Goal: Find specific page/section: Locate a particular part of the current website

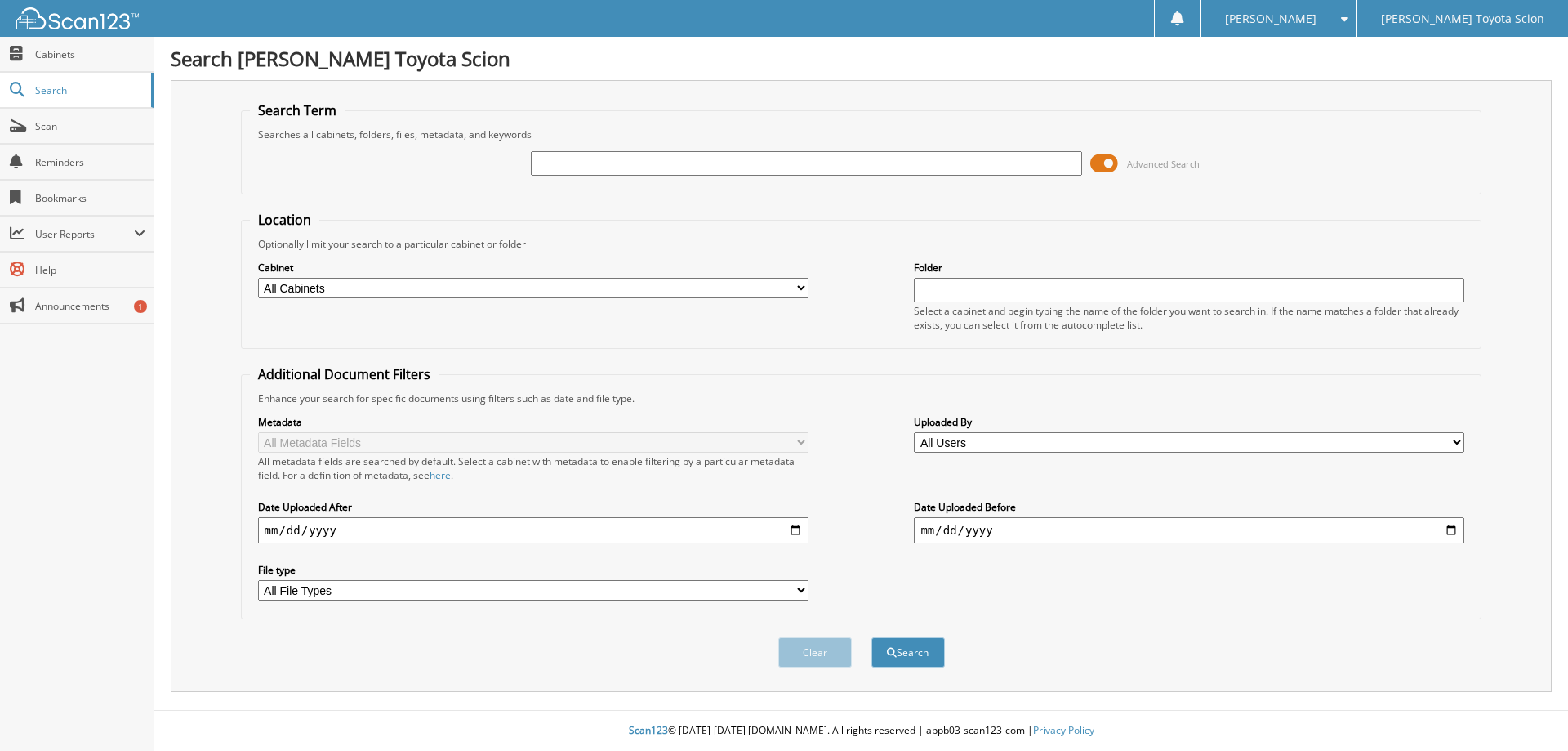
click at [555, 164] on input "text" at bounding box center [806, 164] width 551 height 25
type input "KS539470"
click at [1103, 161] on span at bounding box center [1105, 164] width 28 height 25
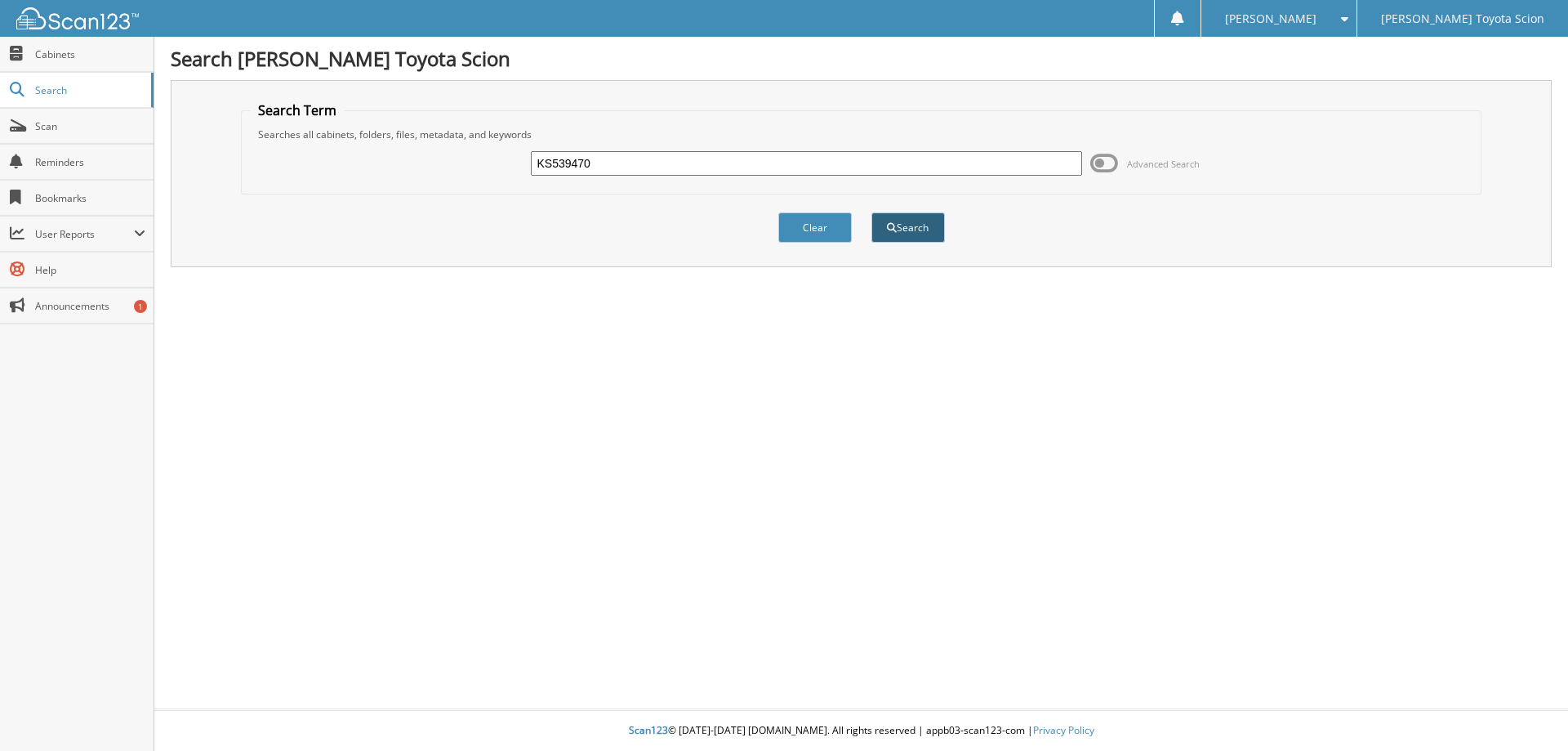
click at [904, 224] on button "Search" at bounding box center [907, 227] width 73 height 30
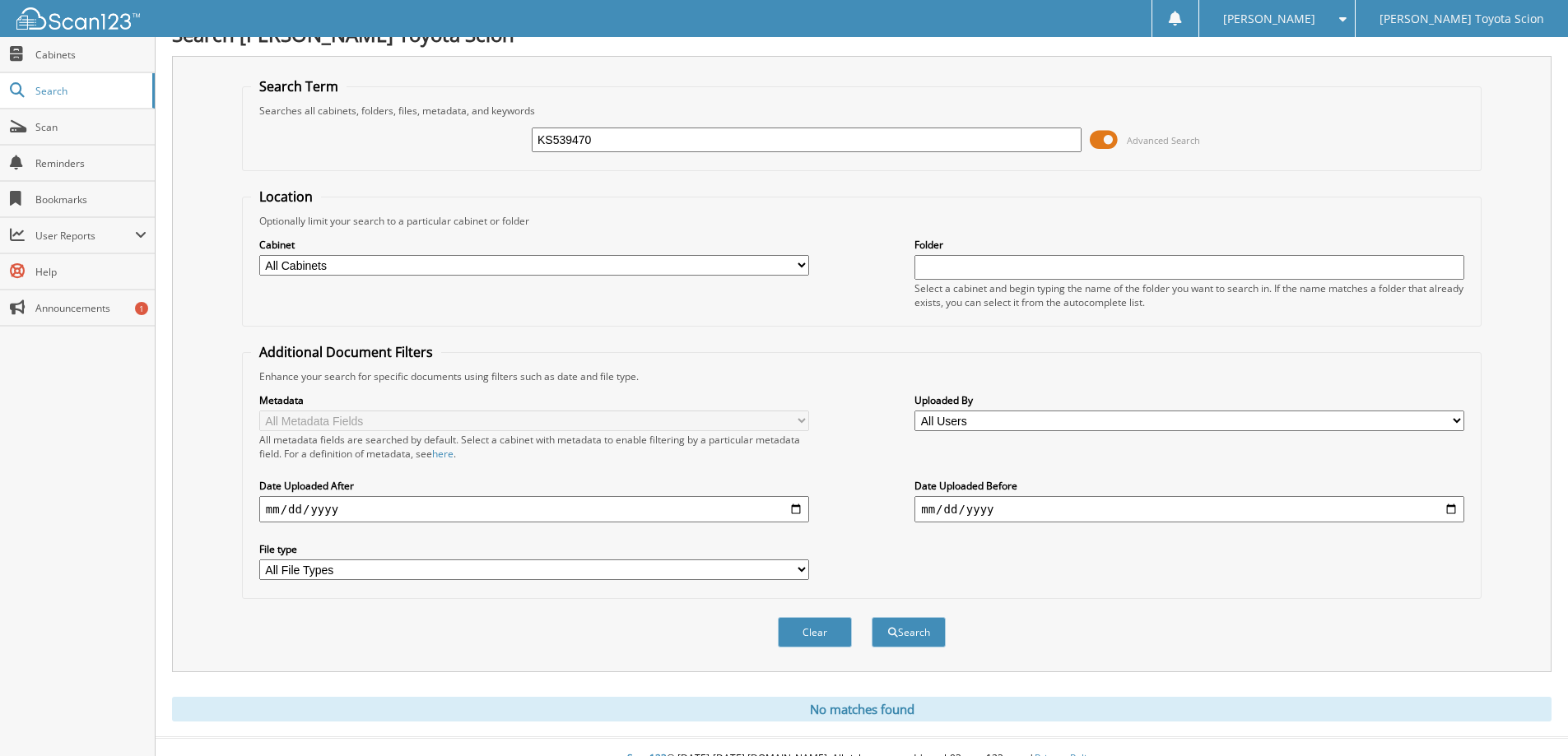
scroll to position [49, 0]
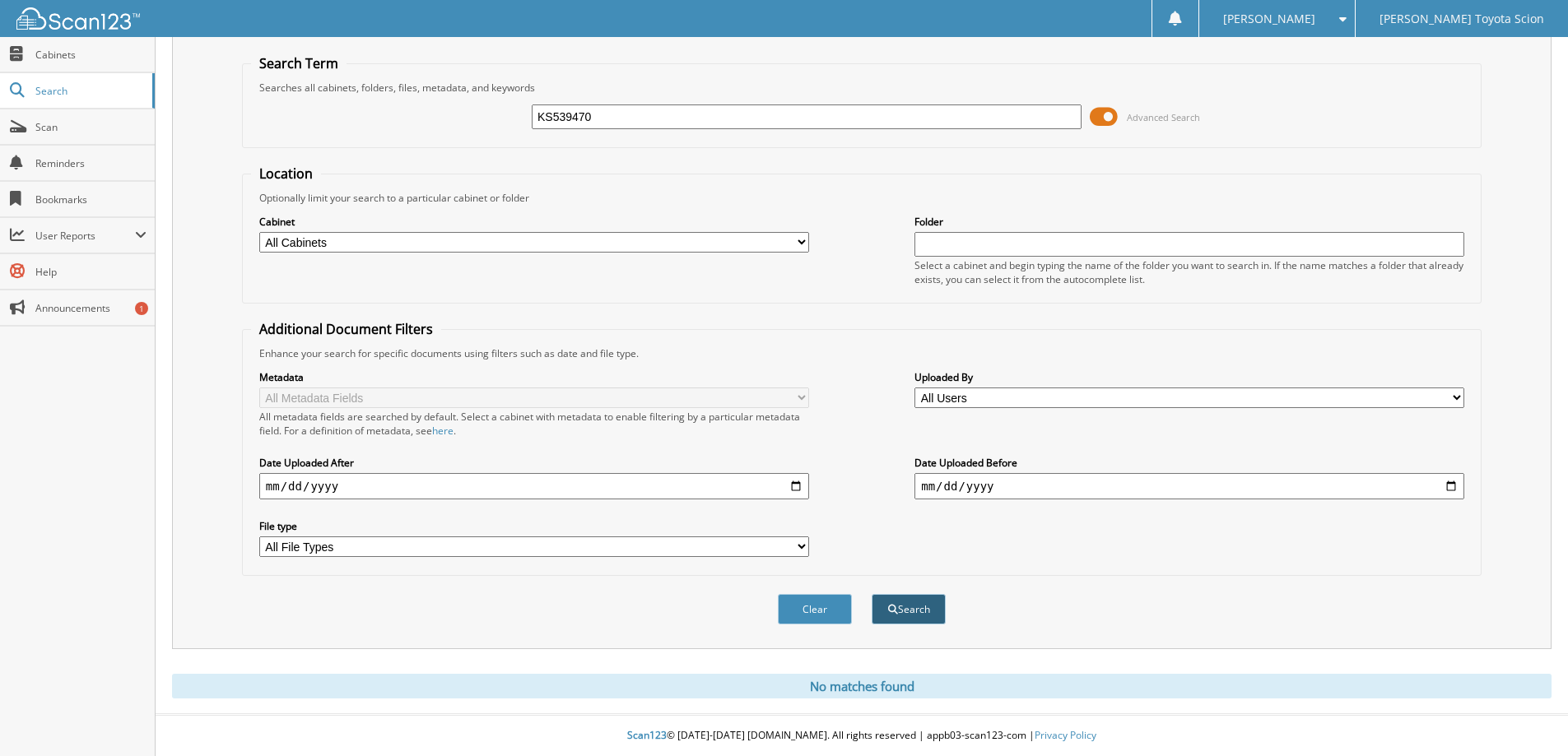
click at [912, 606] on button "Search" at bounding box center [908, 609] width 74 height 30
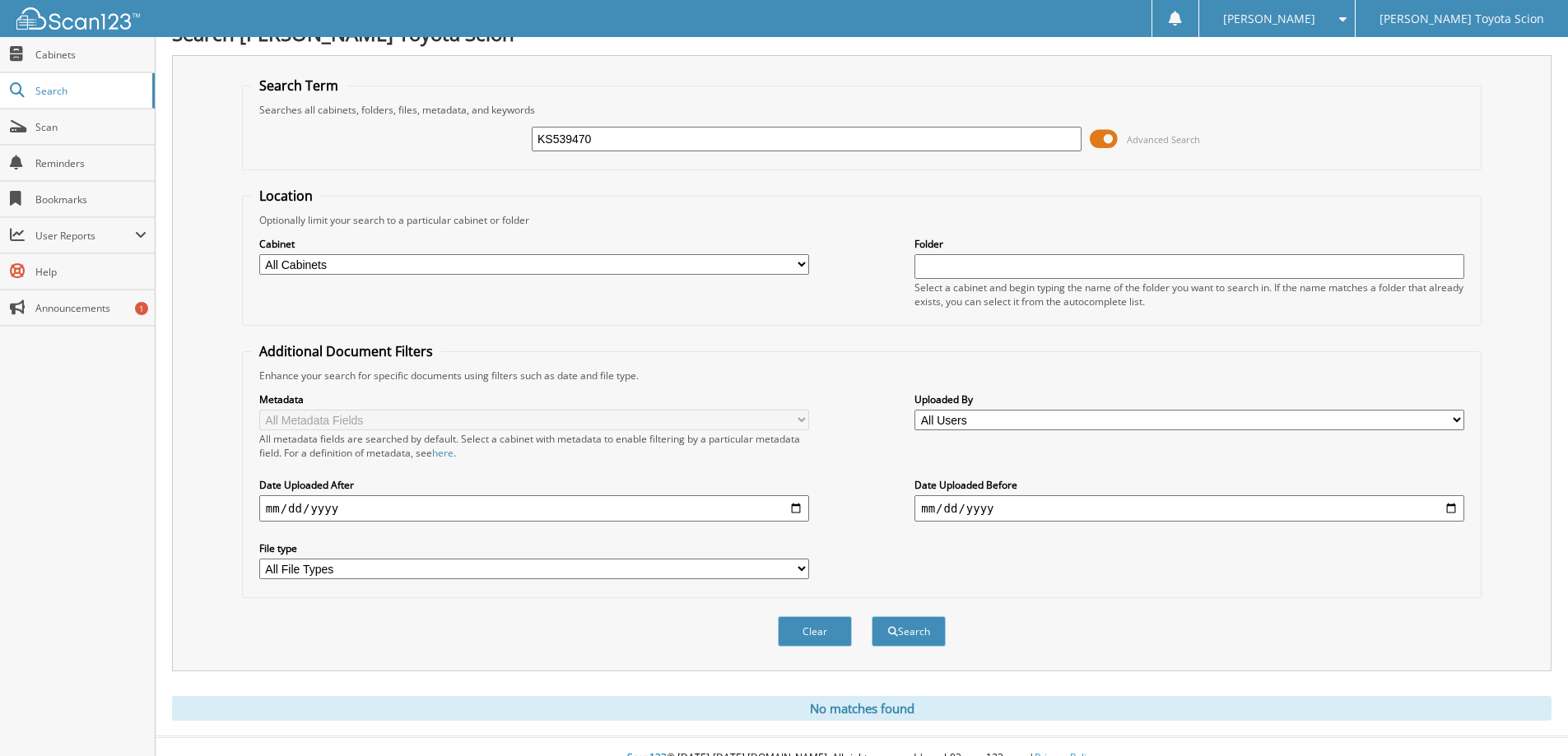
scroll to position [49, 0]
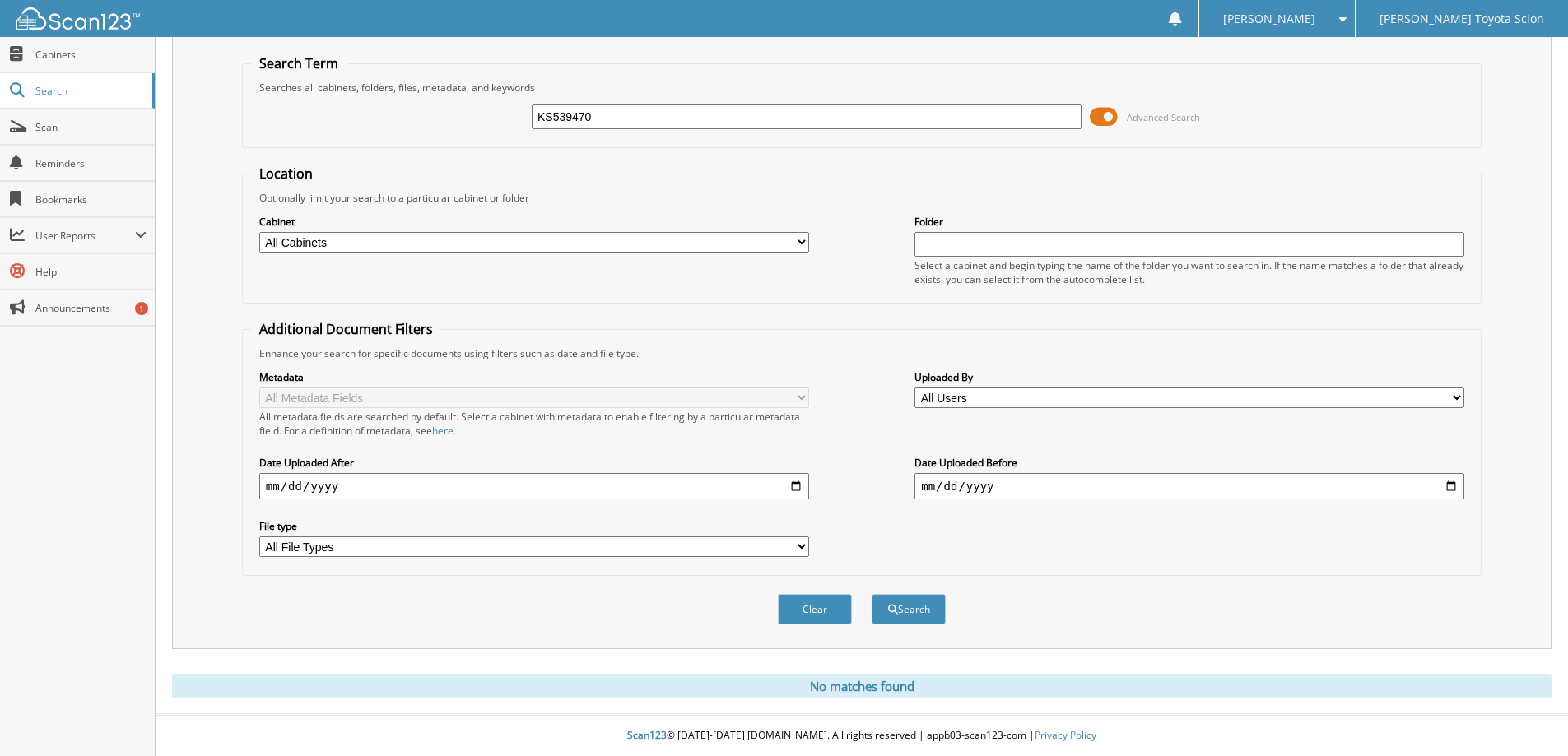
click at [610, 117] on input "KS539470" at bounding box center [806, 117] width 550 height 25
type input "K"
type input "KS539470"
click at [1114, 114] on span at bounding box center [1105, 117] width 28 height 25
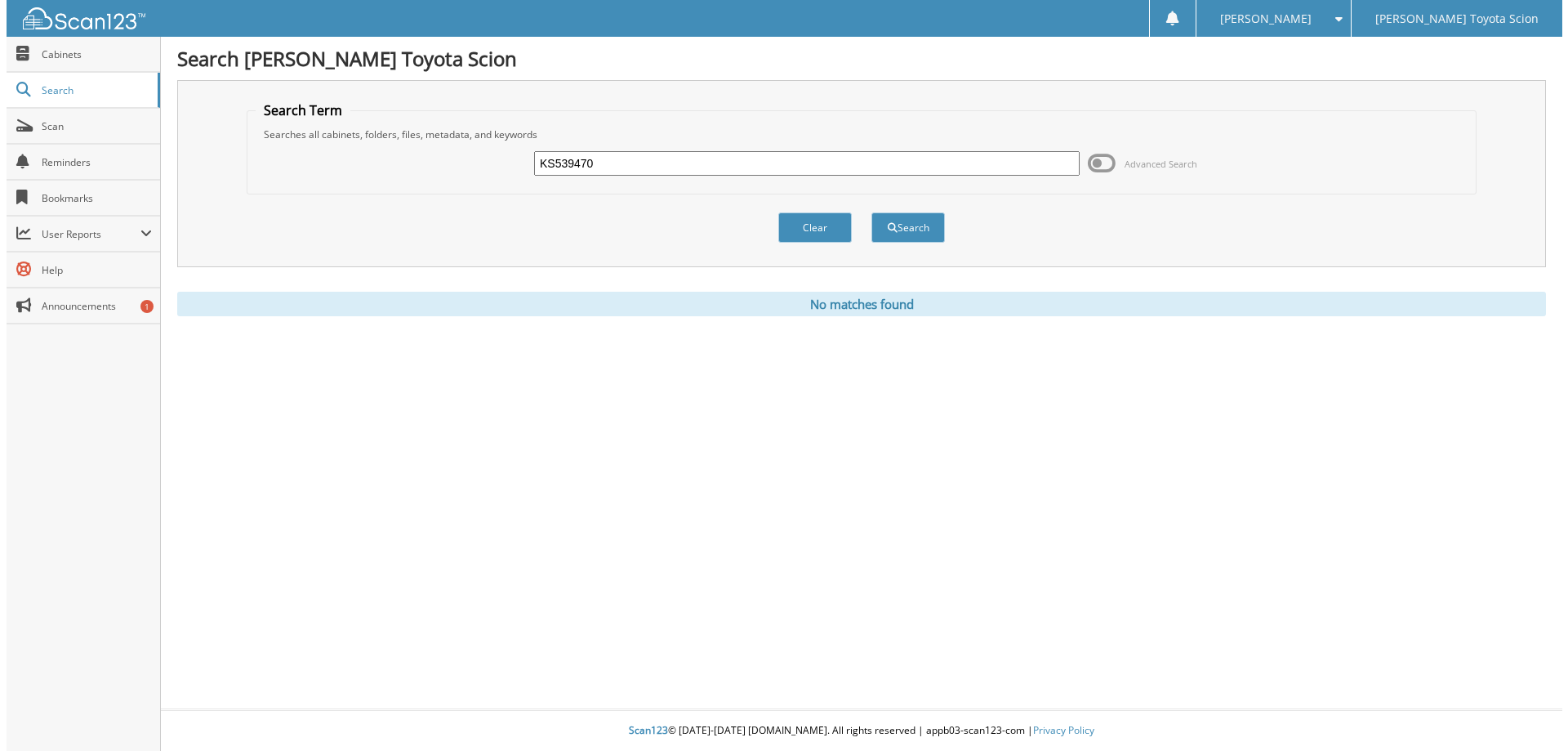
scroll to position [0, 0]
click at [917, 230] on button "Search" at bounding box center [907, 227] width 73 height 30
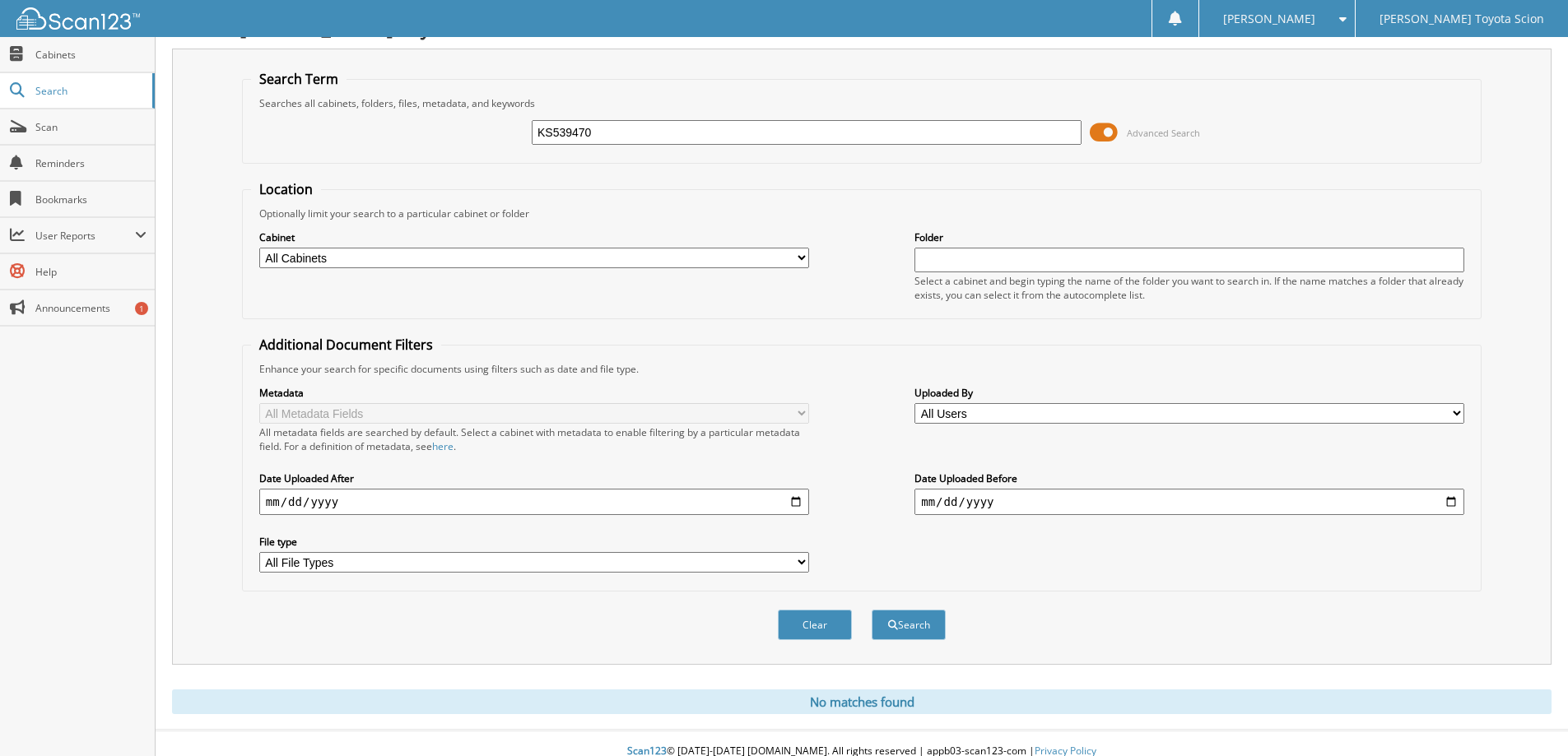
scroll to position [49, 0]
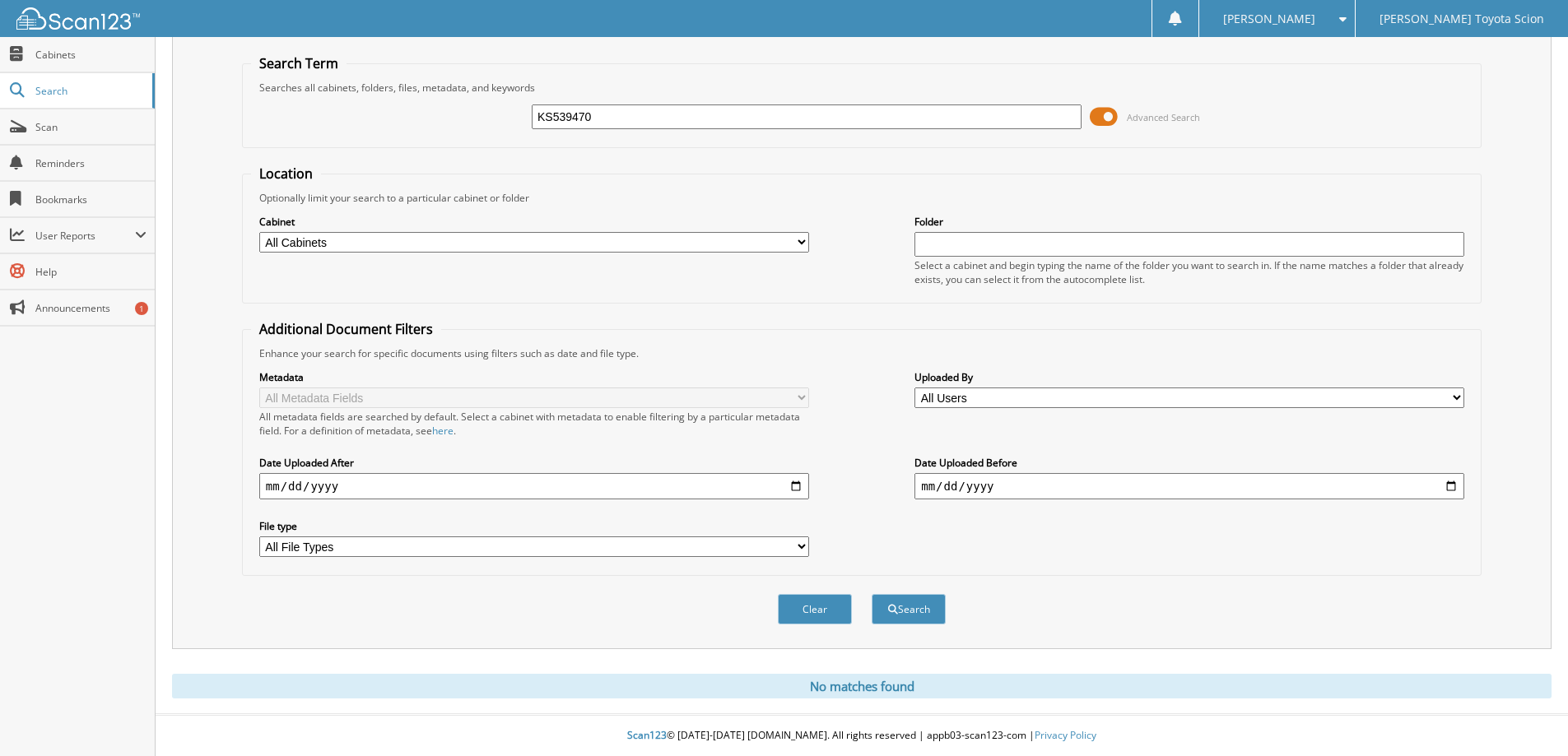
click at [598, 113] on input "KS539470" at bounding box center [806, 117] width 550 height 25
type input "K"
type input "KS539470"
click at [1110, 110] on span at bounding box center [1105, 117] width 28 height 25
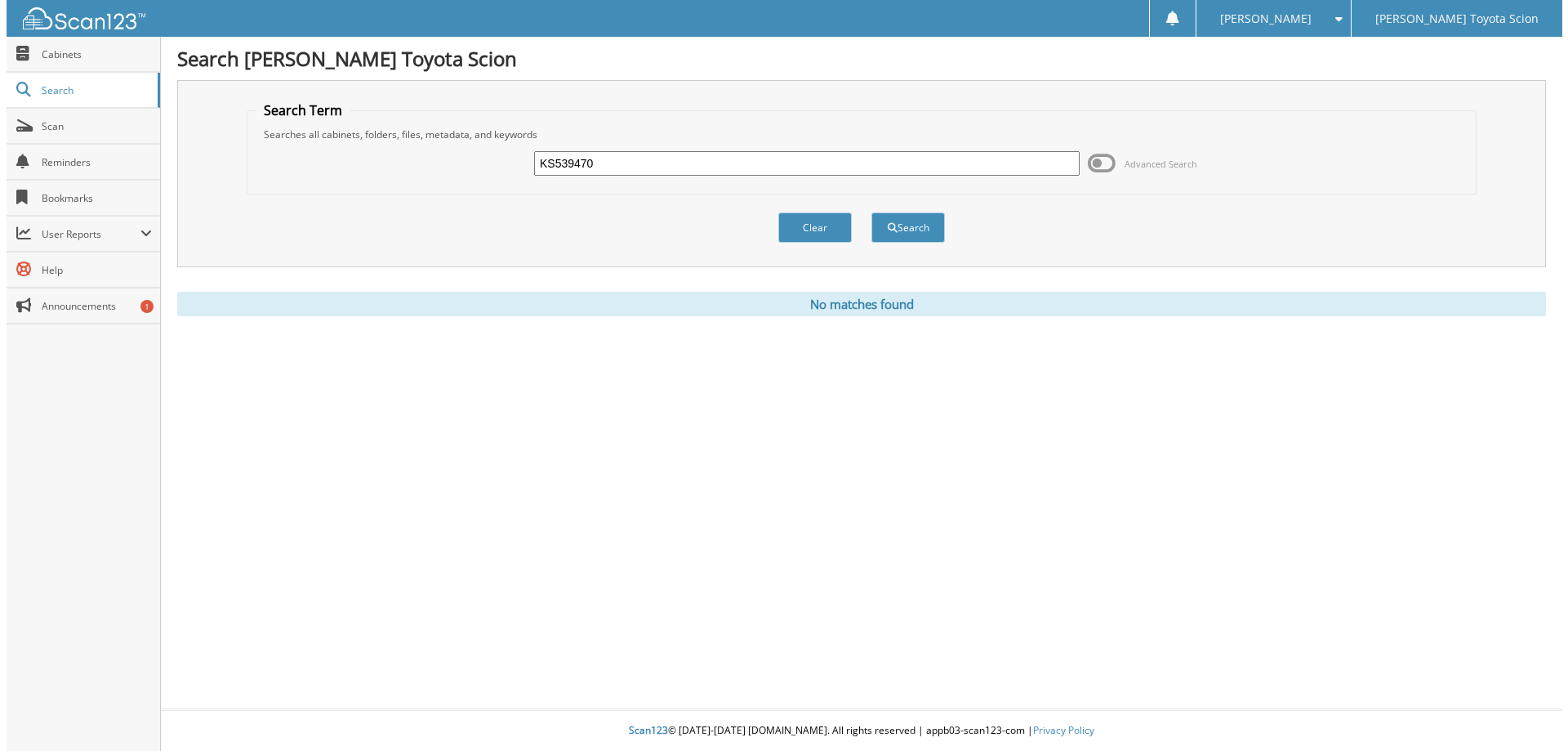
scroll to position [0, 0]
click at [895, 225] on span "submit" at bounding box center [891, 227] width 10 height 10
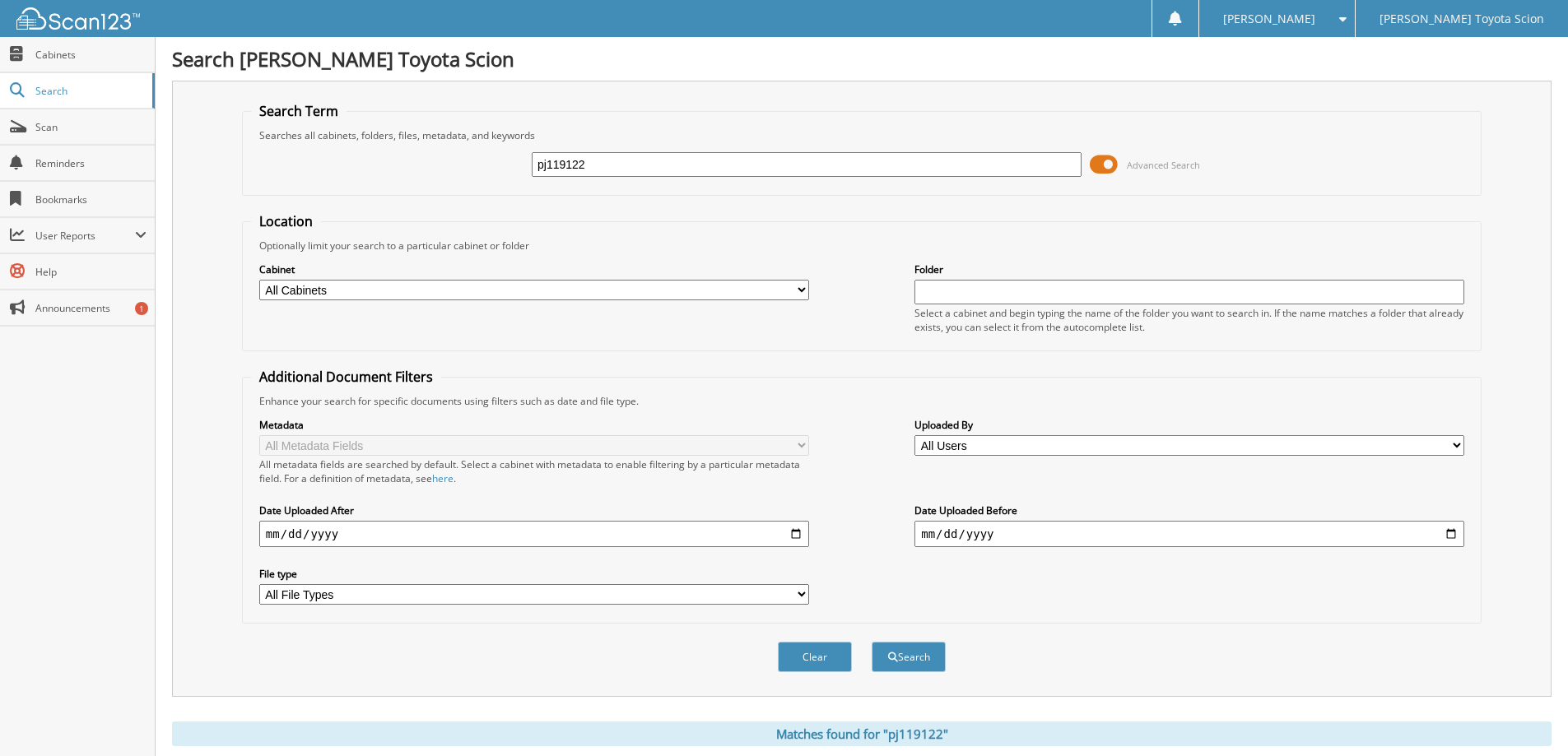
drag, startPoint x: 614, startPoint y: 158, endPoint x: 622, endPoint y: 161, distance: 8.5
click at [615, 159] on input "pj119122" at bounding box center [806, 165] width 550 height 25
type input "pj1"
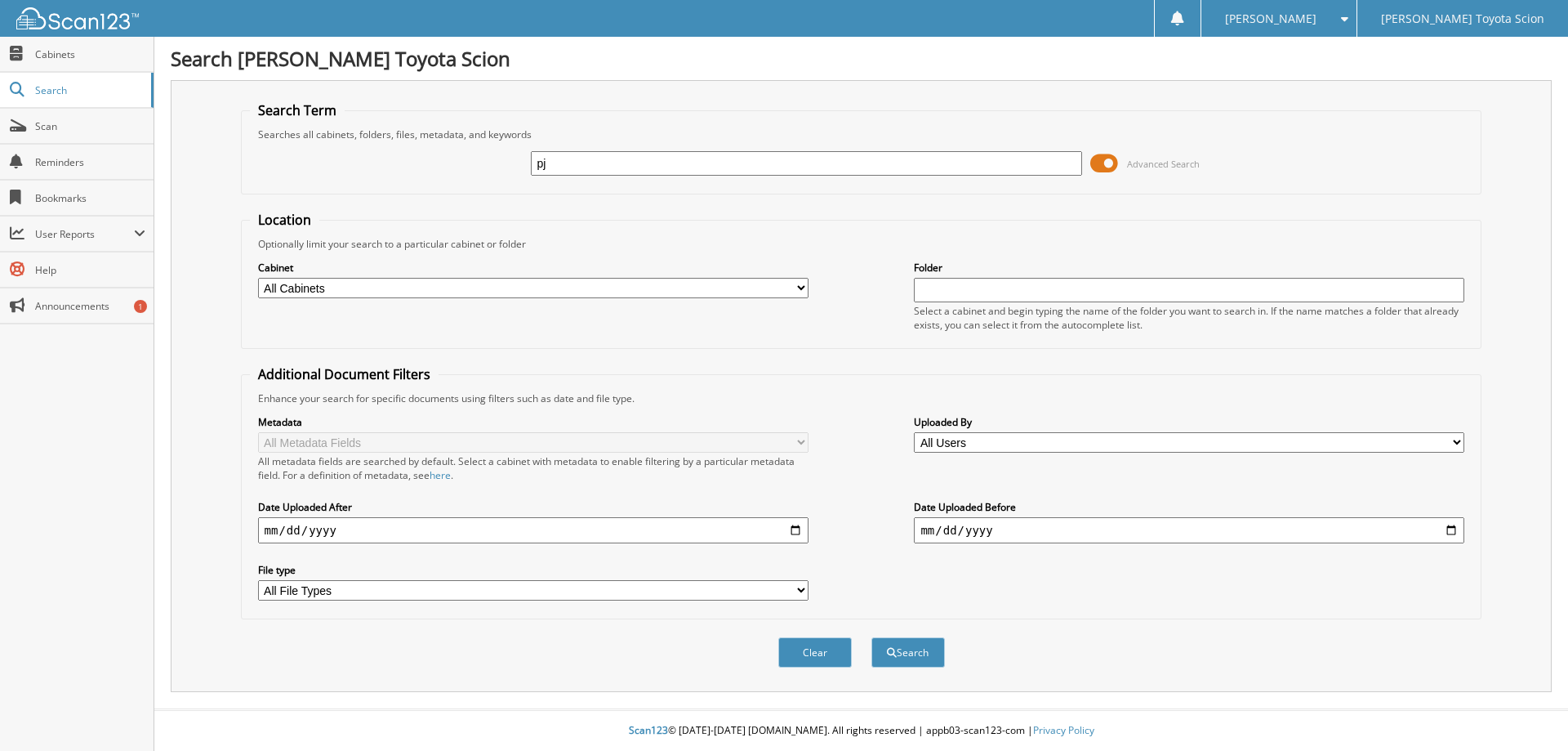
type input "p"
type input "jm075388"
click at [1109, 160] on span at bounding box center [1105, 164] width 28 height 25
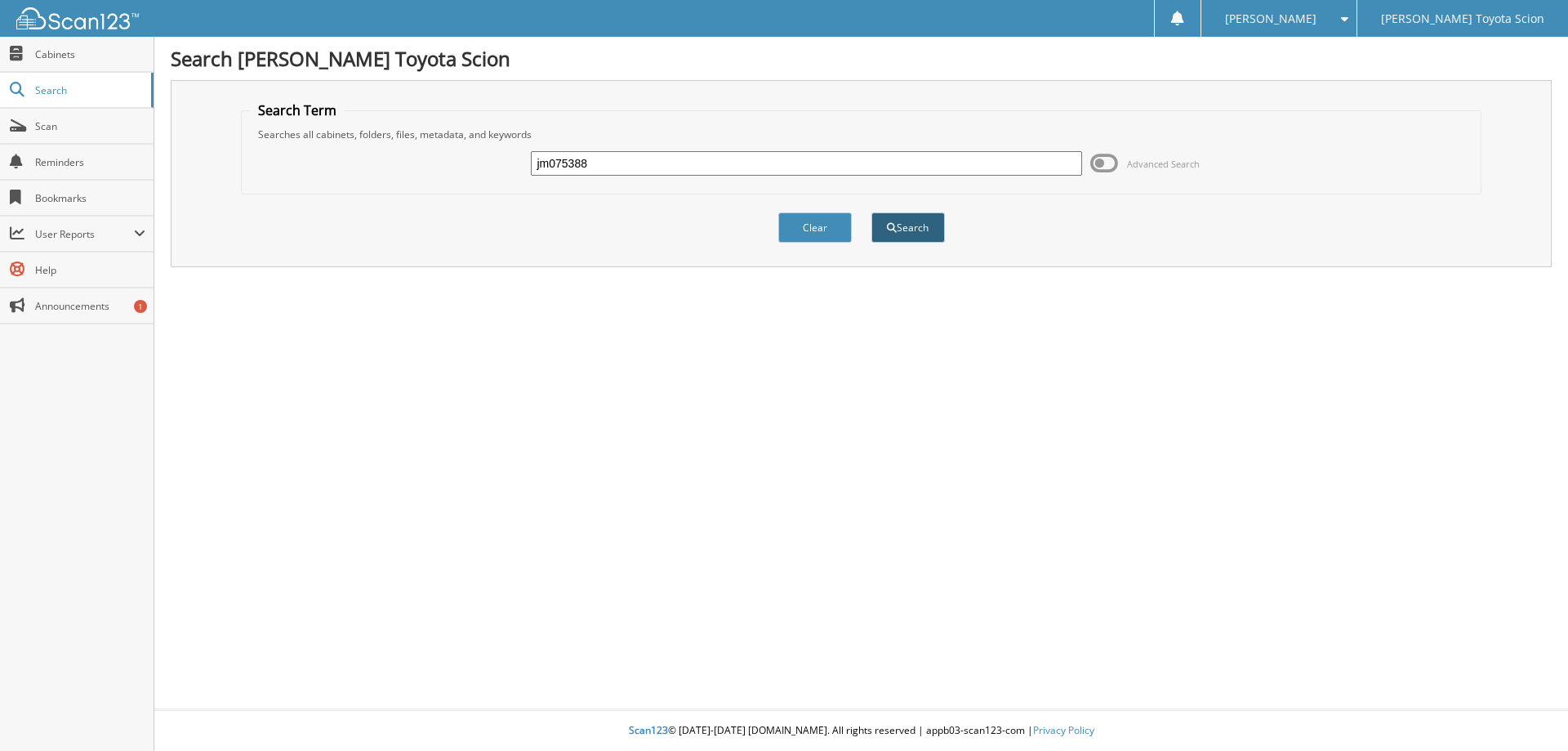
click at [904, 225] on button "Search" at bounding box center [907, 227] width 73 height 30
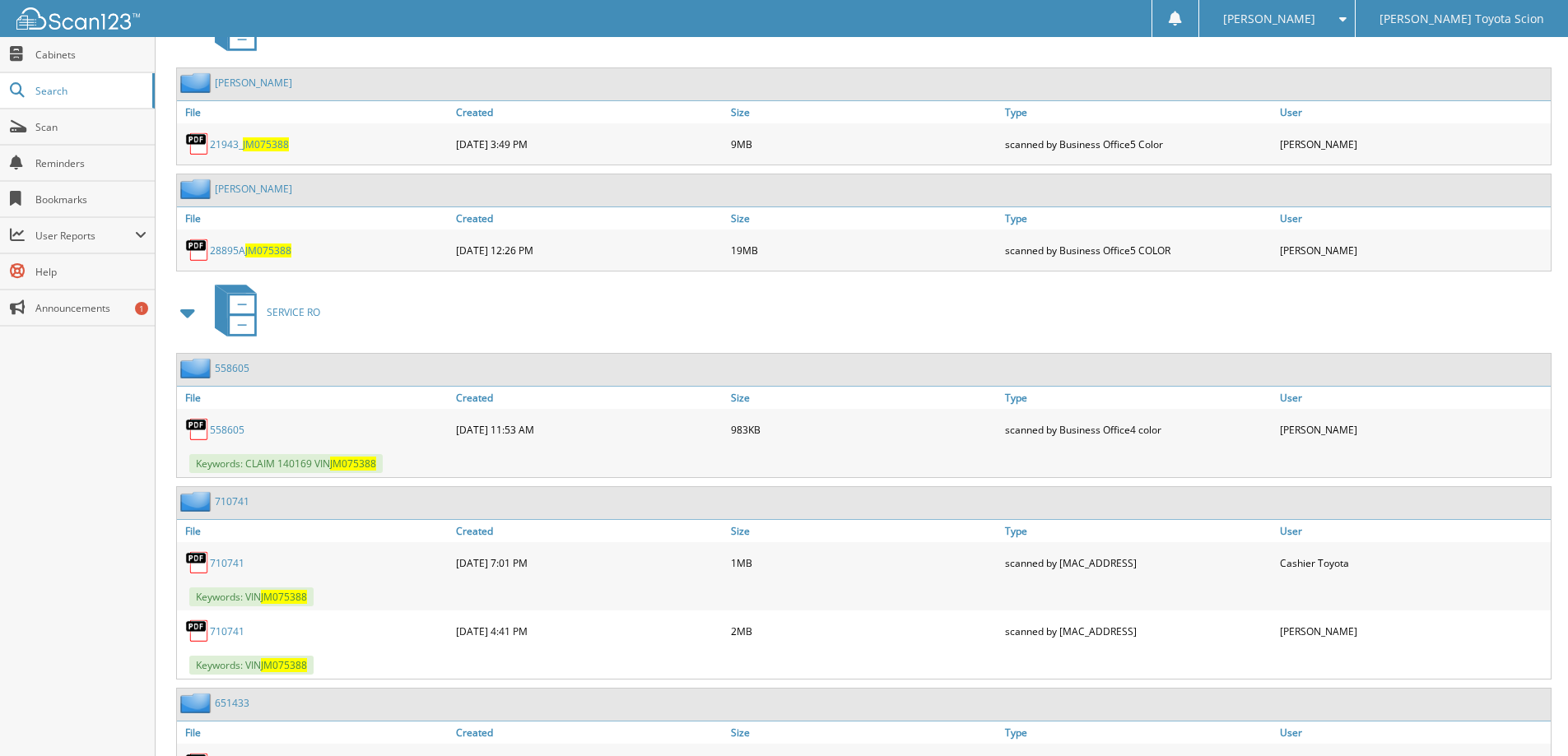
scroll to position [617, 0]
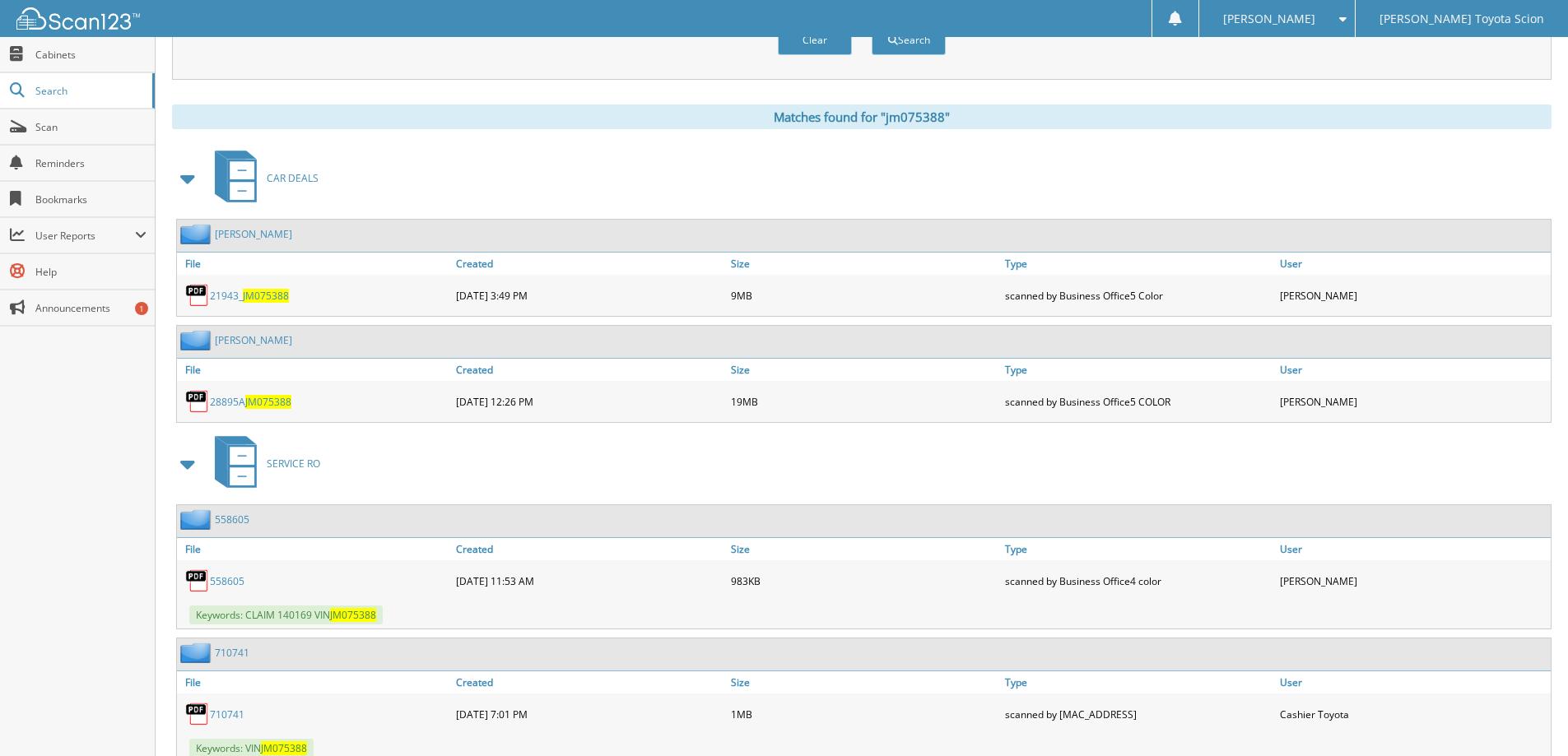
click at [255, 346] on link "CORNEJO, MARIE" at bounding box center [253, 341] width 77 height 14
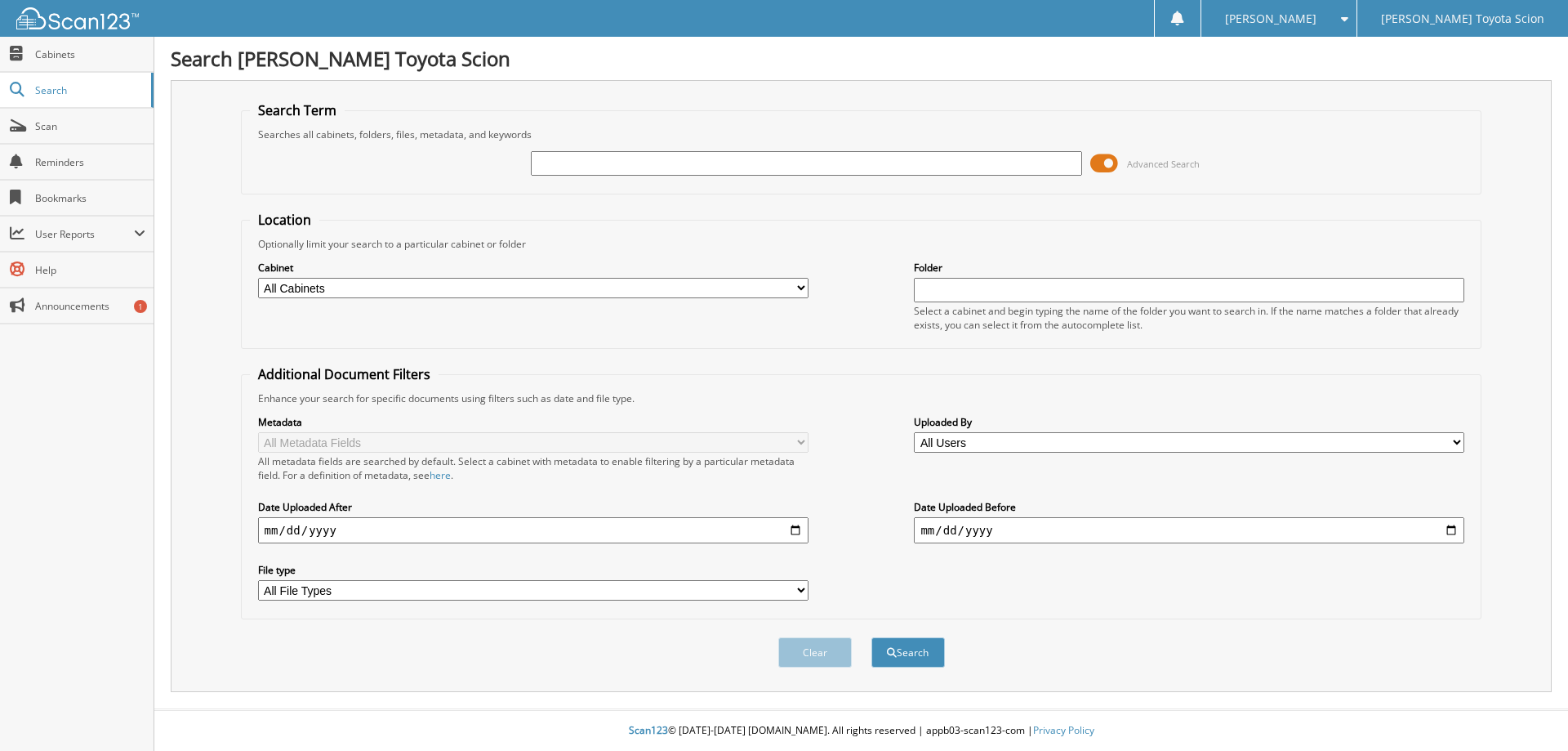
click at [561, 163] on input "text" at bounding box center [806, 164] width 551 height 25
click at [563, 163] on input "text" at bounding box center [806, 164] width 551 height 25
click at [561, 163] on input "text" at bounding box center [806, 164] width 551 height 25
type input "dx307645"
click at [1115, 157] on span at bounding box center [1105, 164] width 28 height 25
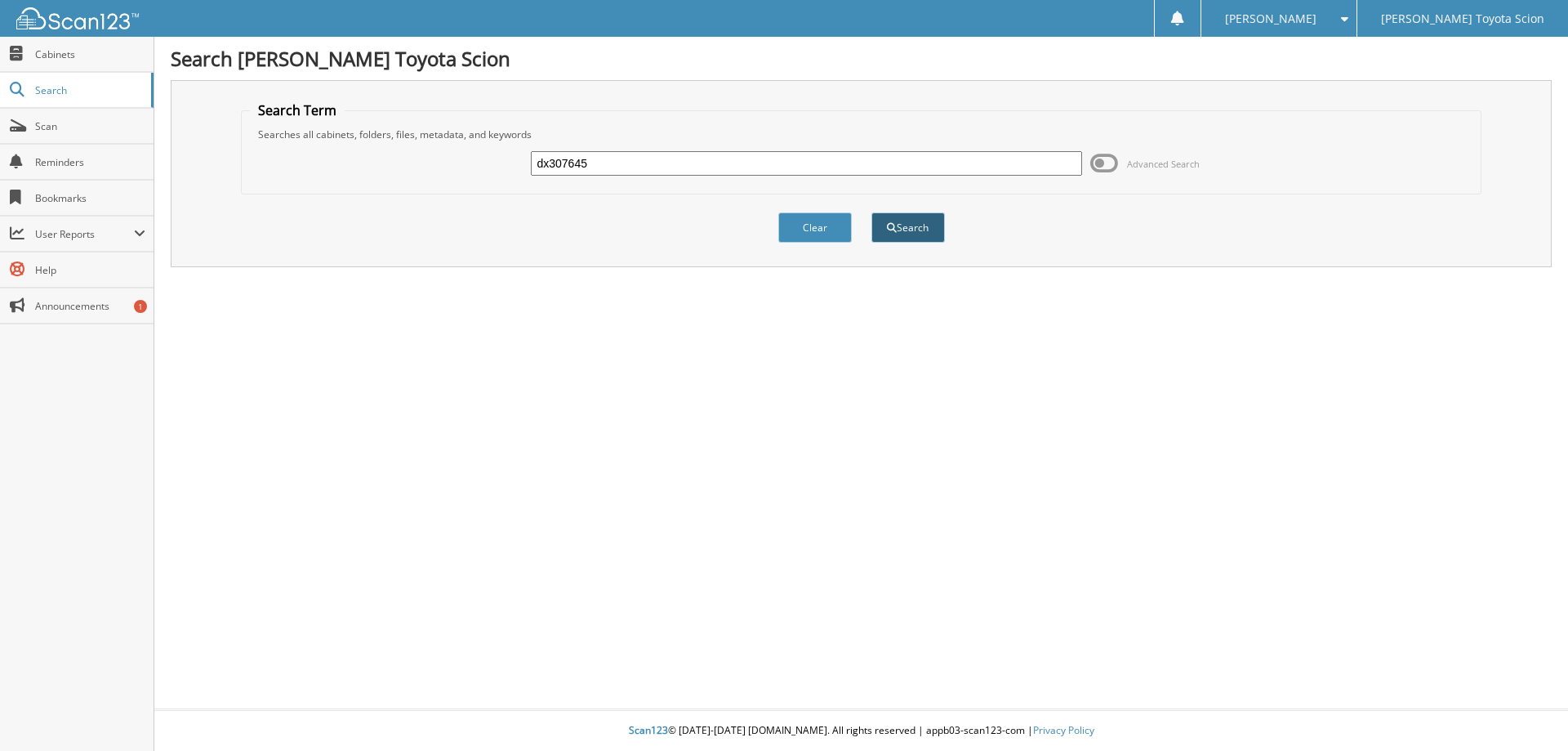
click at [921, 225] on button "Search" at bounding box center [907, 227] width 73 height 30
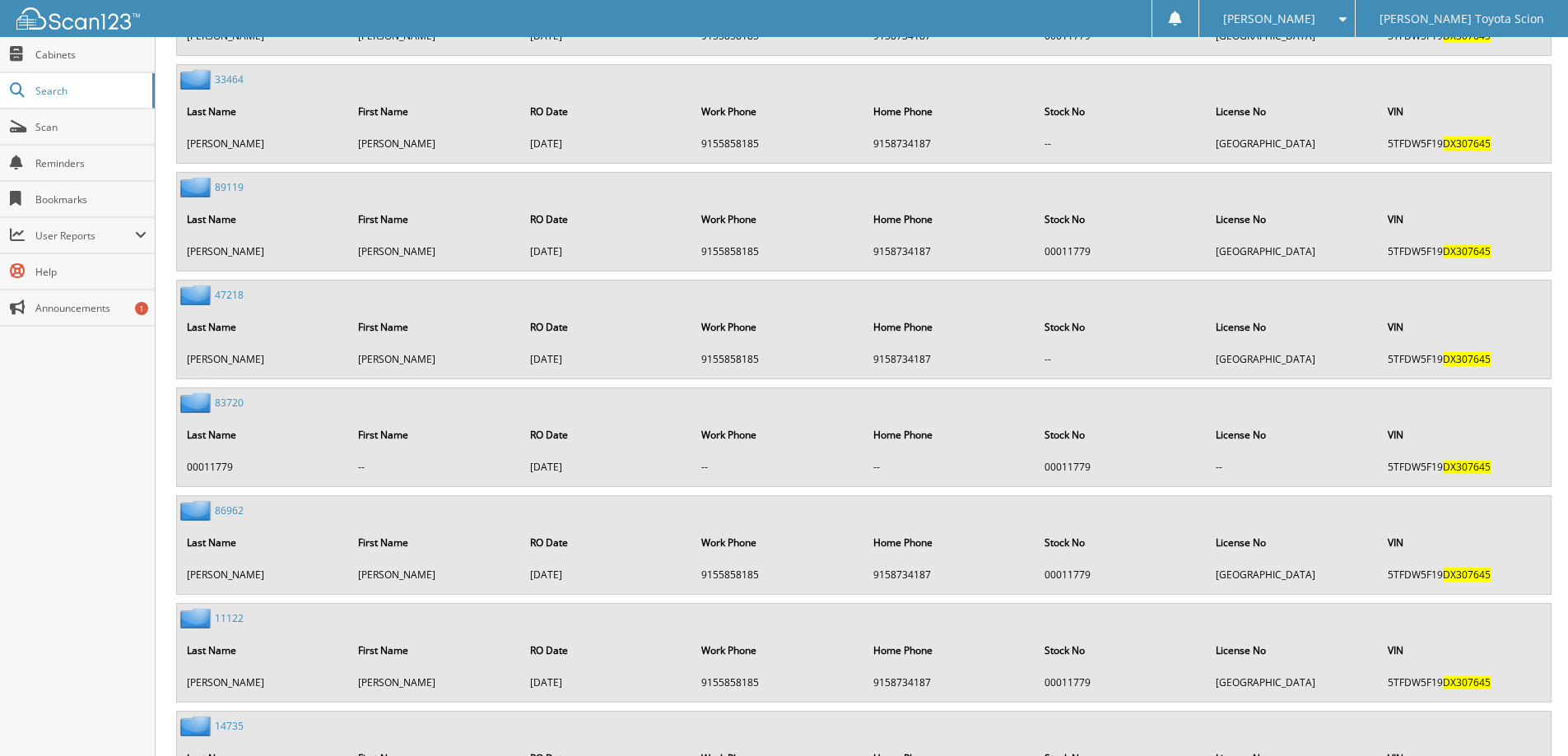
scroll to position [1871, 0]
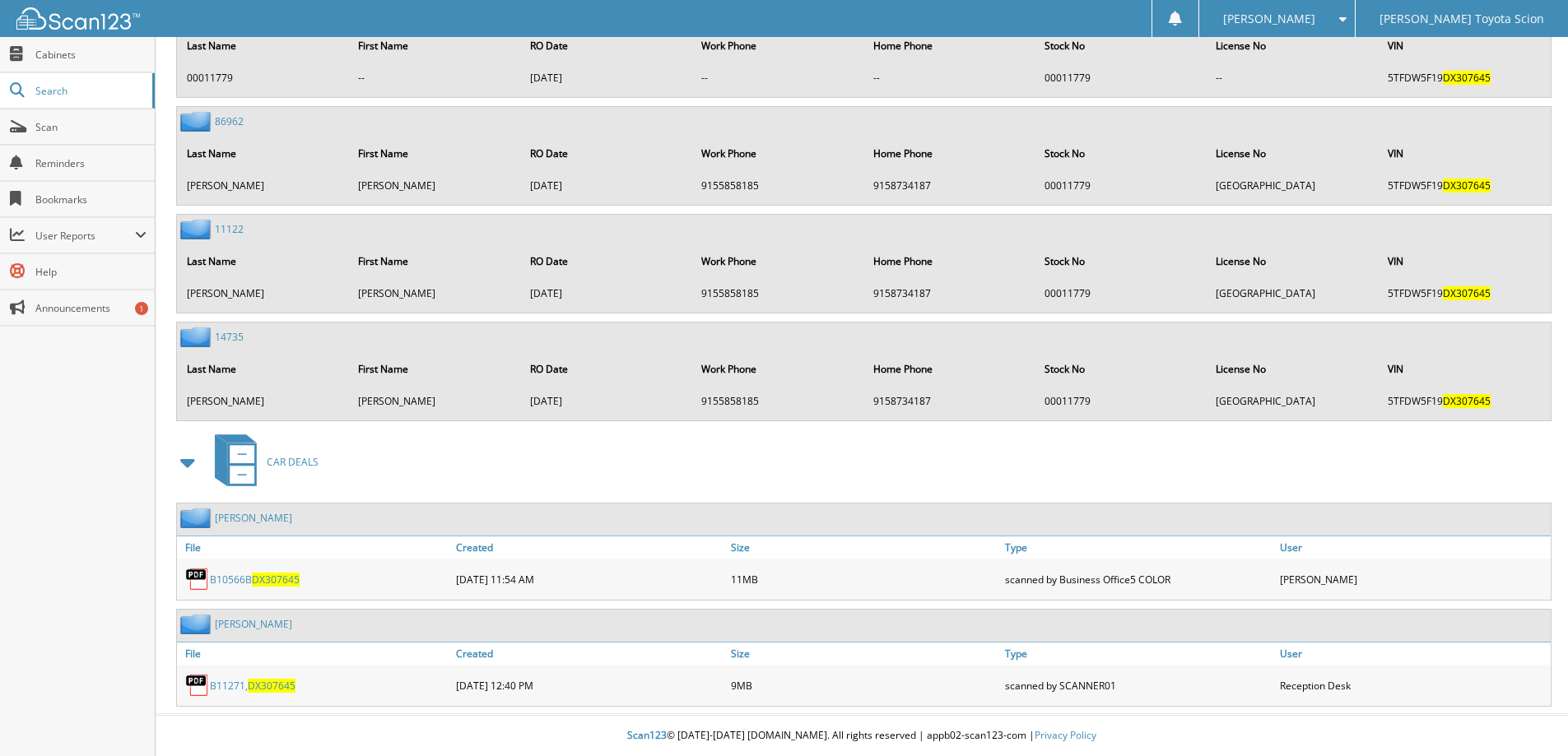
click at [236, 622] on link "[PERSON_NAME]" at bounding box center [253, 624] width 77 height 14
